Goal: Navigation & Orientation: Find specific page/section

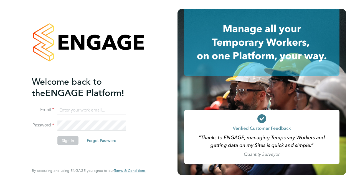
type input "lewis.cannon@bgis.com"
click at [68, 142] on button "Sign In" at bounding box center [67, 140] width 21 height 9
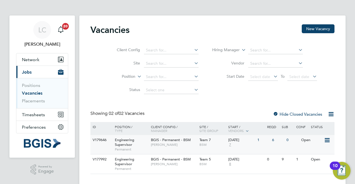
click at [329, 141] on icon at bounding box center [327, 140] width 6 height 7
click at [312, 152] on li "View Details" at bounding box center [313, 153] width 32 height 8
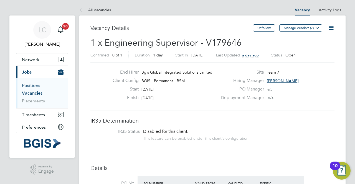
click at [33, 85] on link "Positions" at bounding box center [31, 85] width 18 height 5
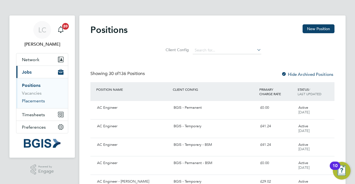
click at [37, 101] on link "Placements" at bounding box center [33, 100] width 23 height 5
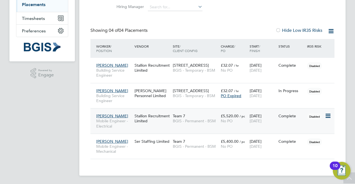
click at [330, 116] on icon at bounding box center [328, 116] width 6 height 7
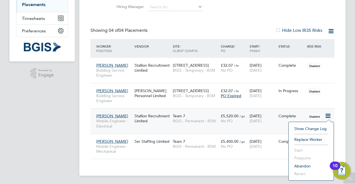
click at [343, 95] on div "Placements New Placement Client Config Vendor Site Worker Hiring Manager PO Sta…" at bounding box center [212, 47] width 266 height 257
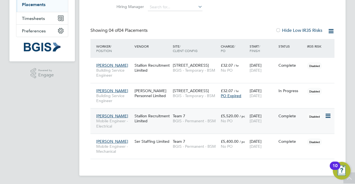
click at [116, 114] on span "[PERSON_NAME]" at bounding box center [112, 116] width 32 height 5
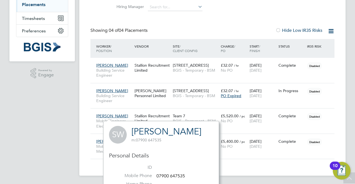
click at [83, 128] on div "Placements New Placement Client Config Vendor Site Worker Hiring Manager PO Sta…" at bounding box center [212, 47] width 266 height 257
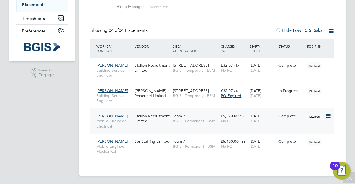
click at [155, 116] on div "Stallion Recruitment Limited" at bounding box center [152, 119] width 38 height 16
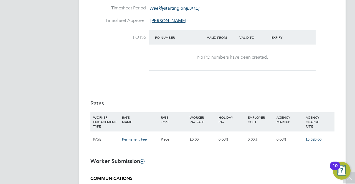
scroll to position [305, 0]
